Goal: Task Accomplishment & Management: Manage account settings

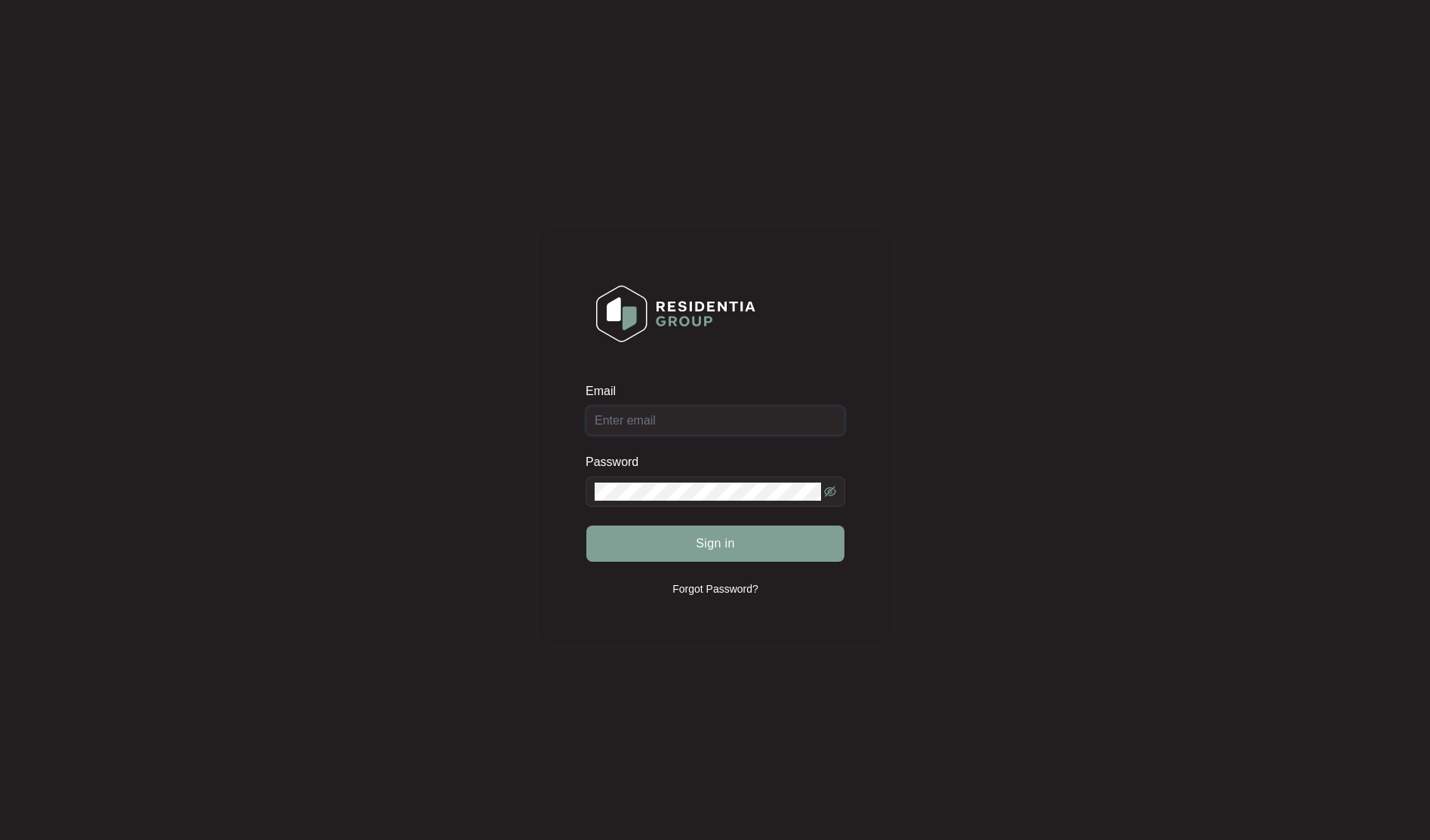
click at [393, 417] on input "Email" at bounding box center [715, 420] width 259 height 30
type input "[EMAIL_ADDRESS][DOMAIN_NAME]"
click at [393, 501] on span at bounding box center [715, 491] width 259 height 30
click at [393, 494] on icon "eye-invisible" at bounding box center [830, 493] width 3 height 3
click at [393, 539] on button "Sign in" at bounding box center [715, 544] width 258 height 36
